Goal: Information Seeking & Learning: Find contact information

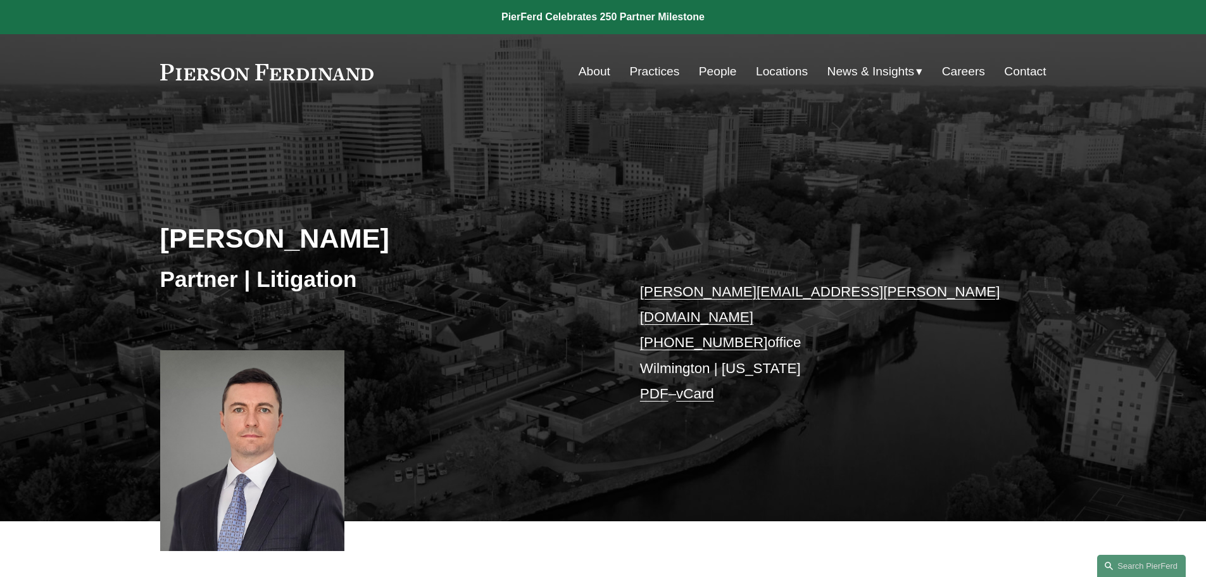
scroll to position [253, 0]
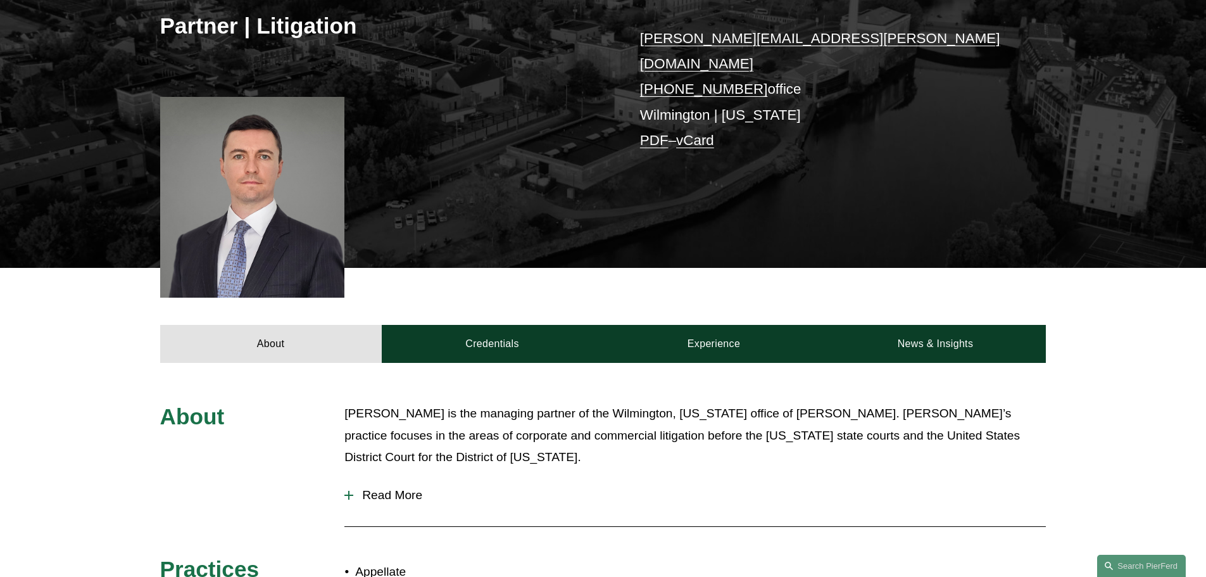
drag, startPoint x: 347, startPoint y: 483, endPoint x: 356, endPoint y: 479, distance: 9.6
click at [347, 494] on div at bounding box center [348, 494] width 9 height 1
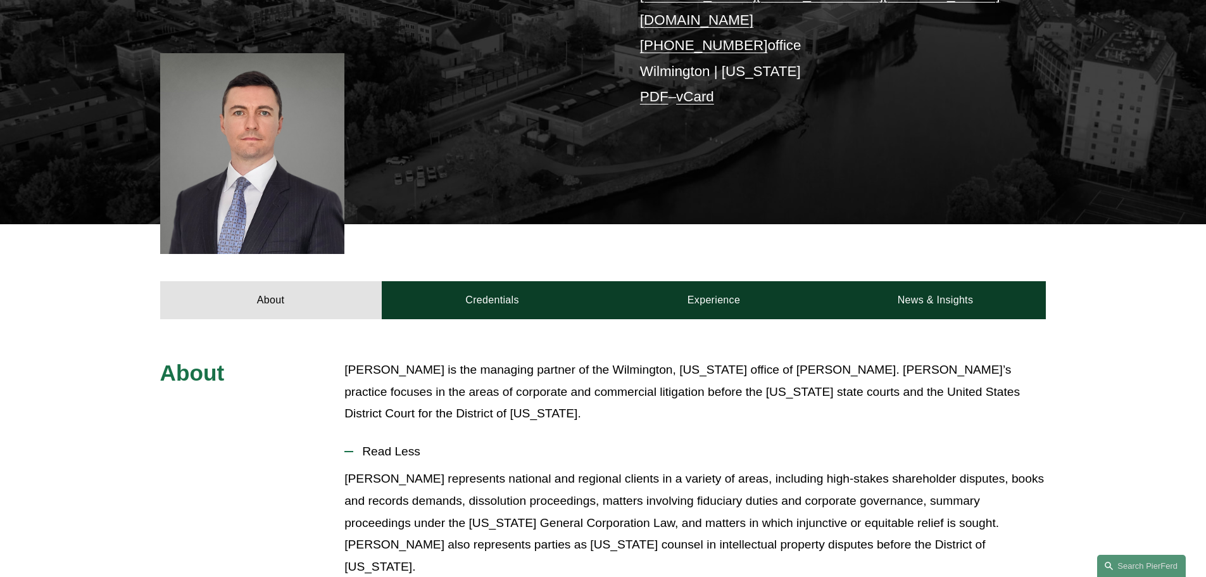
scroll to position [0, 0]
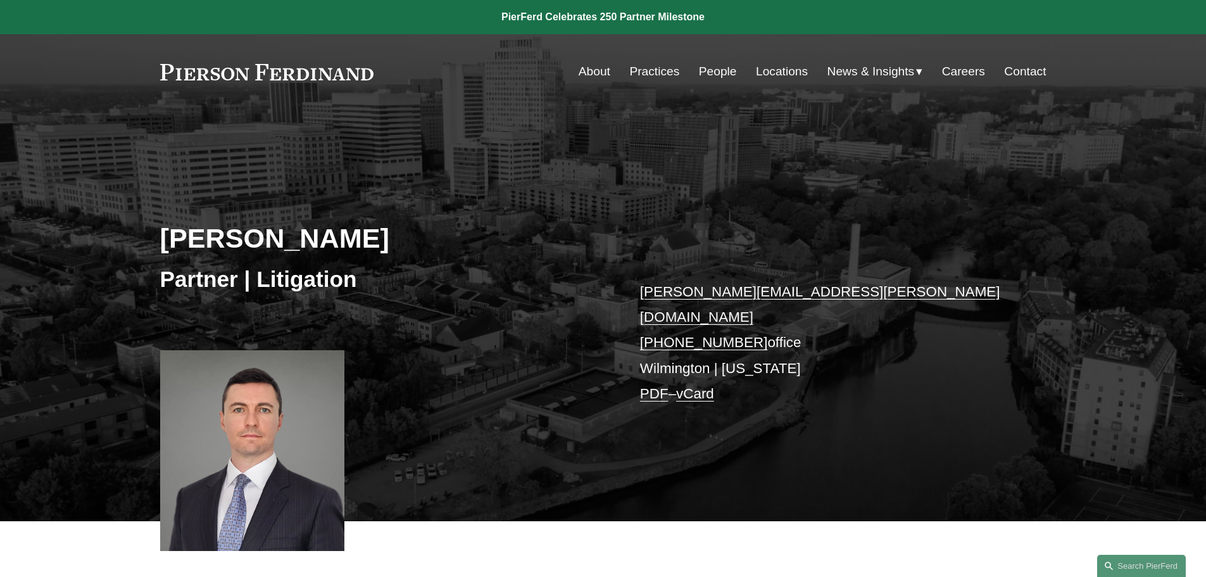
click at [769, 72] on link "Locations" at bounding box center [782, 71] width 52 height 24
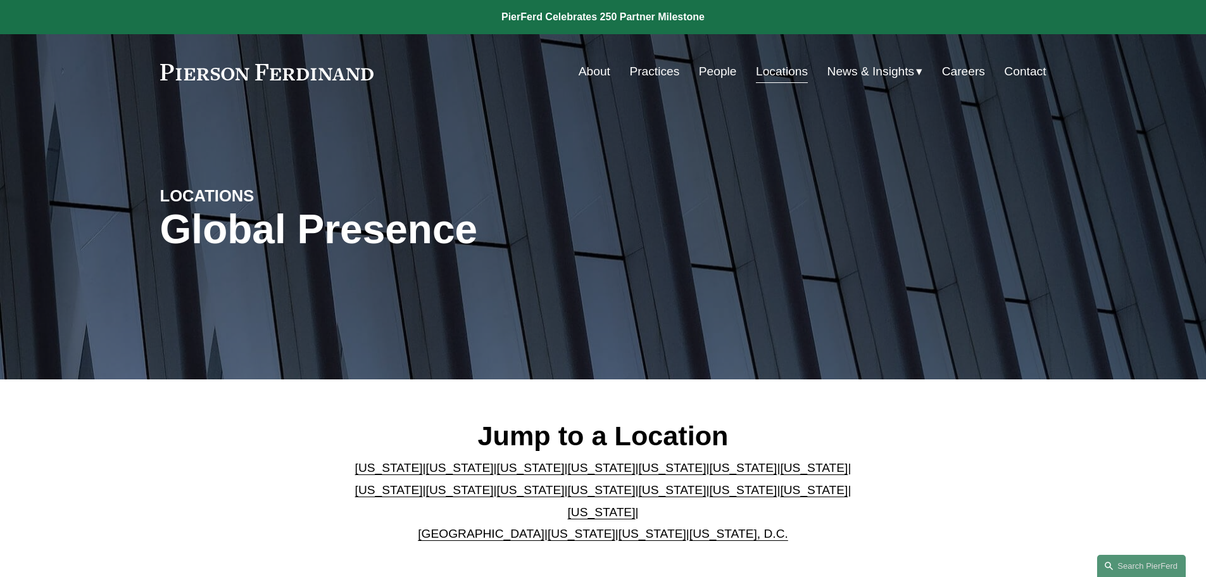
click at [568, 474] on link "[US_STATE]" at bounding box center [602, 467] width 68 height 13
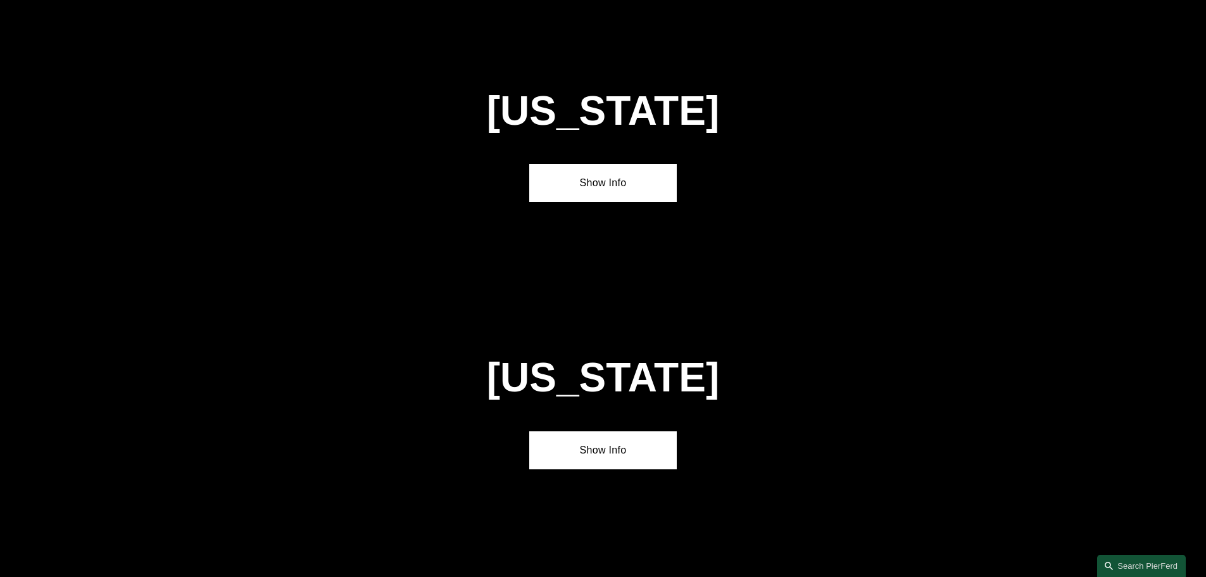
scroll to position [1375, 0]
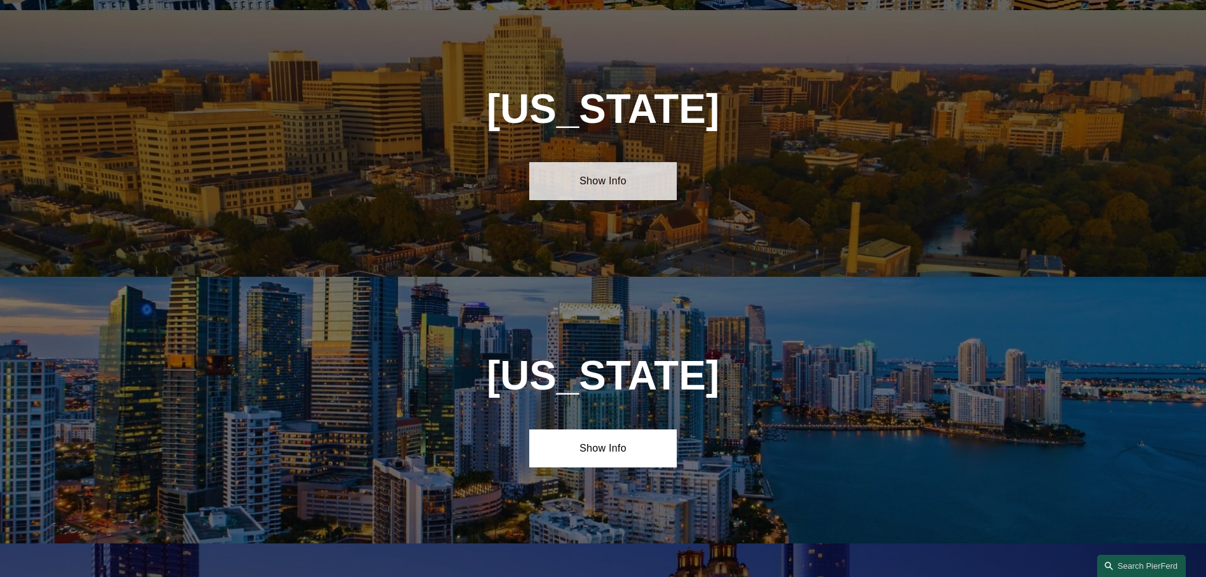
click at [557, 172] on link "Show Info" at bounding box center [602, 181] width 147 height 38
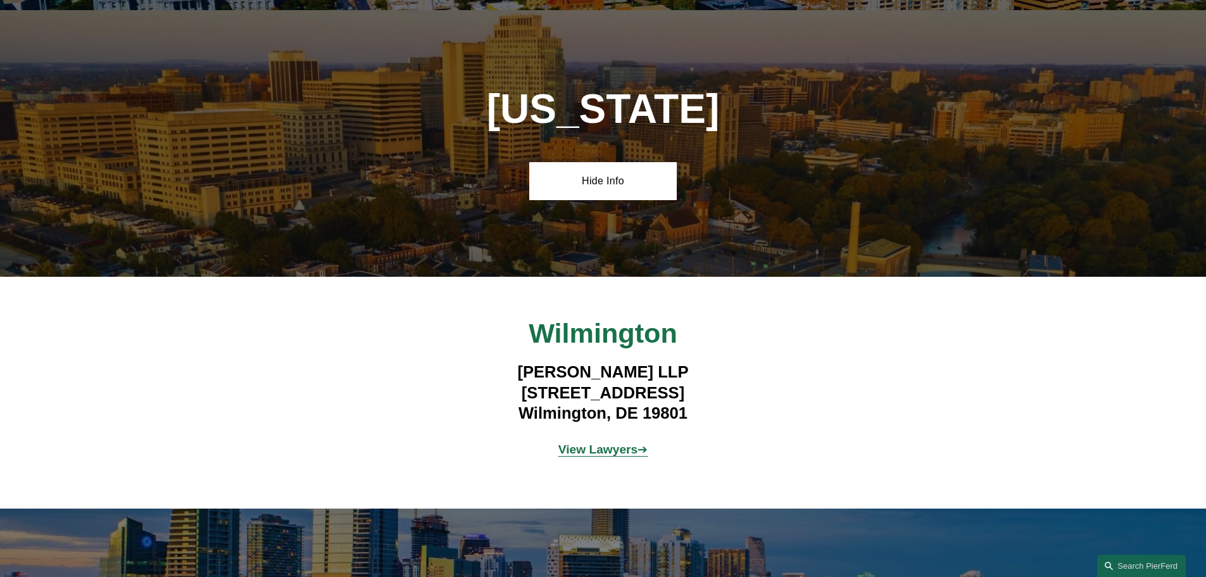
click at [631, 442] on strong "View Lawyers" at bounding box center [598, 448] width 80 height 13
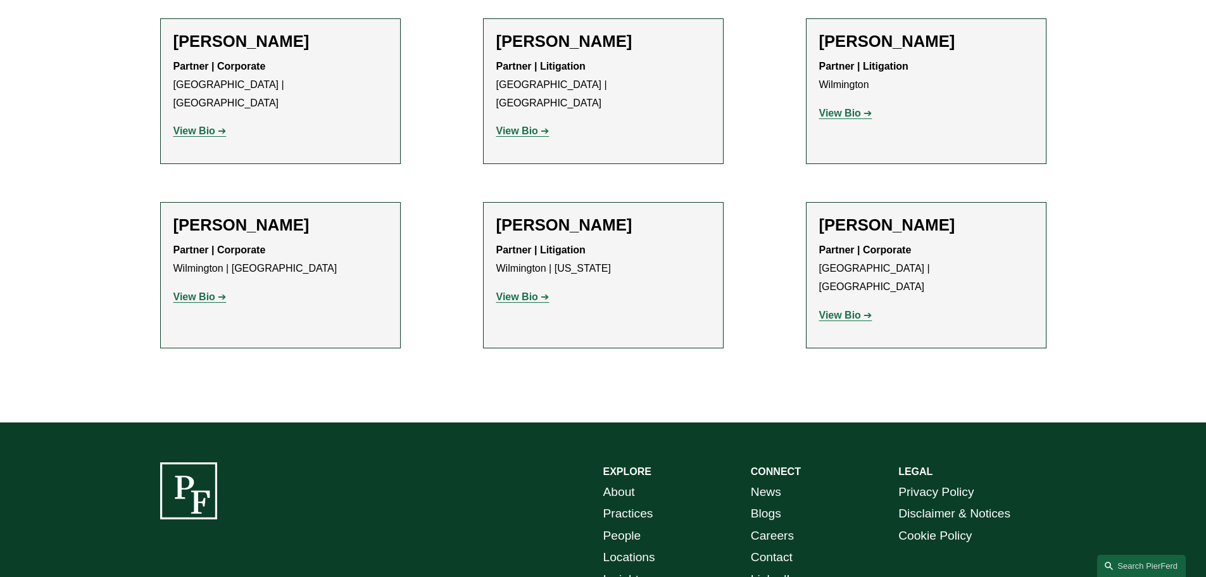
scroll to position [570, 0]
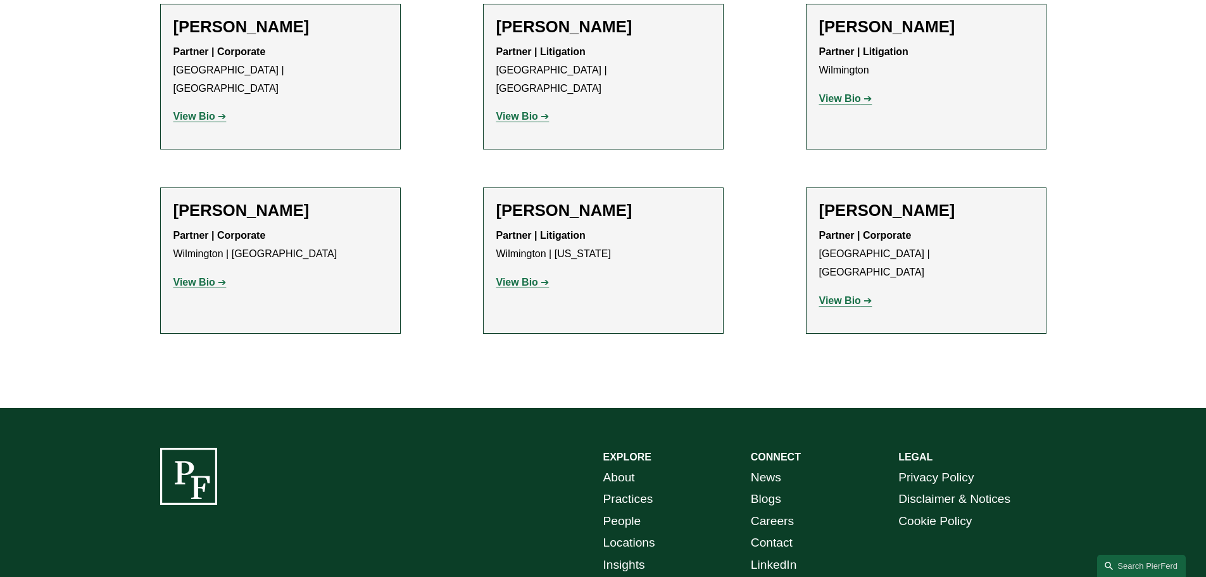
click at [213, 277] on strong "View Bio" at bounding box center [194, 282] width 42 height 11
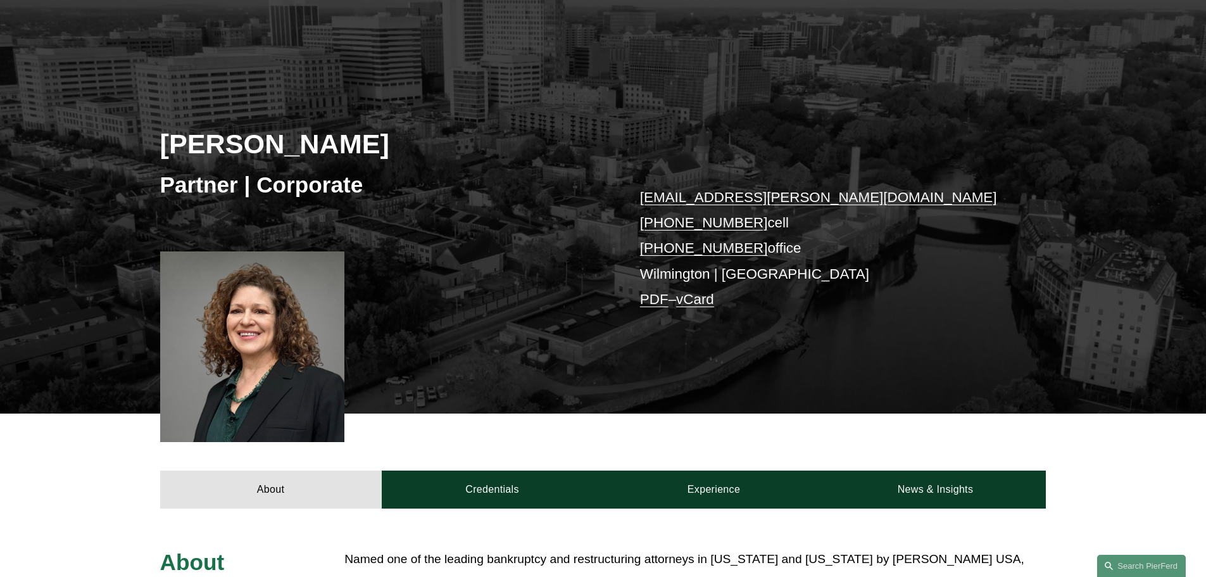
scroll to position [190, 0]
